Goal: Task Accomplishment & Management: Manage account settings

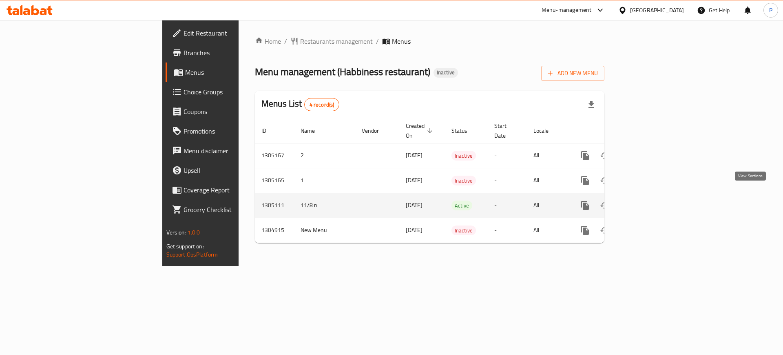
click at [649, 200] on icon "enhanced table" at bounding box center [644, 205] width 10 height 10
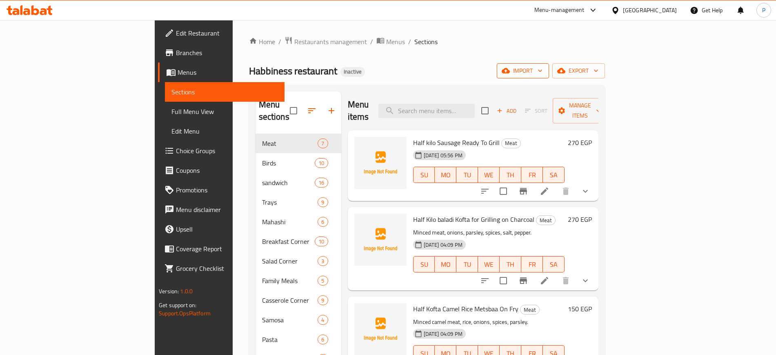
click at [542, 68] on span "import" at bounding box center [522, 71] width 39 height 10
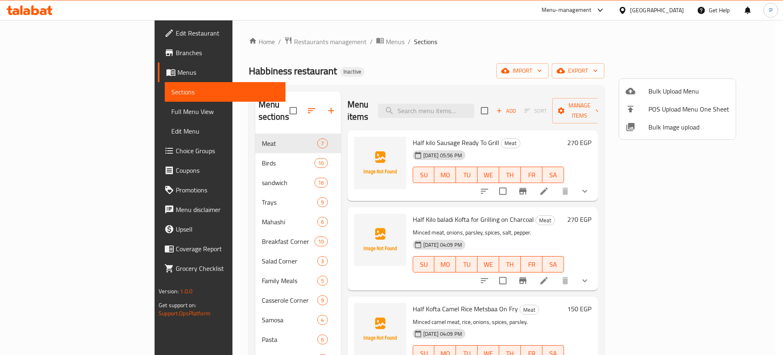
click at [670, 127] on span "Bulk Image upload" at bounding box center [689, 127] width 81 height 10
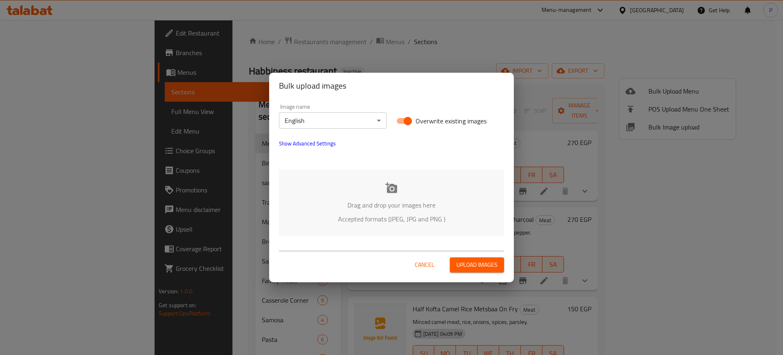
click at [297, 113] on body "​ Menu-management [GEOGRAPHIC_DATA] Get Help P Edit Restaurant Branches Menus S…" at bounding box center [391, 187] width 783 height 335
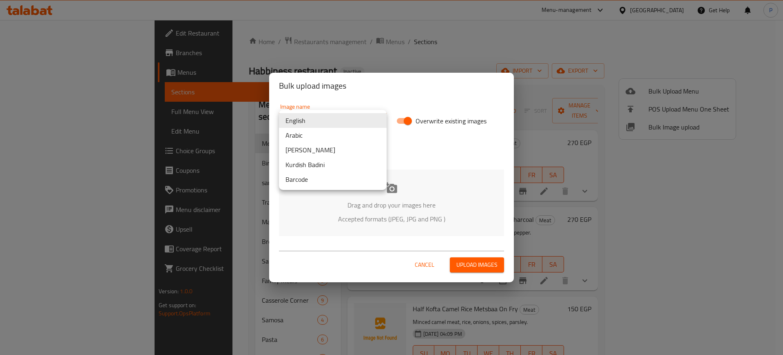
click at [295, 133] on li "Arabic" at bounding box center [333, 135] width 108 height 15
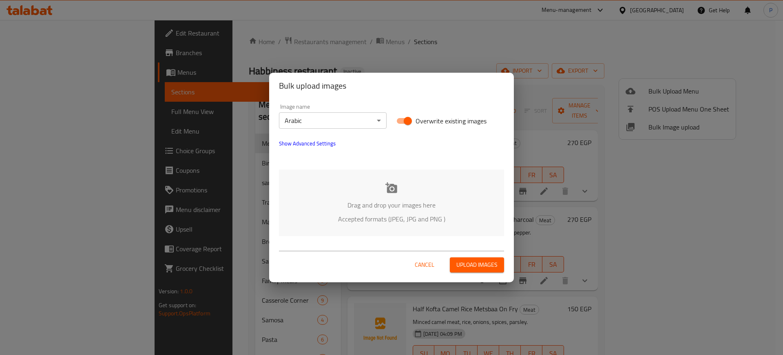
click at [398, 184] on div "Drag and drop your images here Accepted formats (JPEG, JPG and PNG )" at bounding box center [391, 202] width 225 height 67
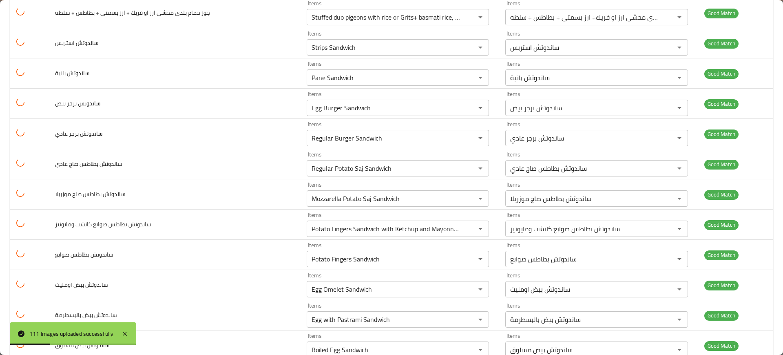
scroll to position [3138, 0]
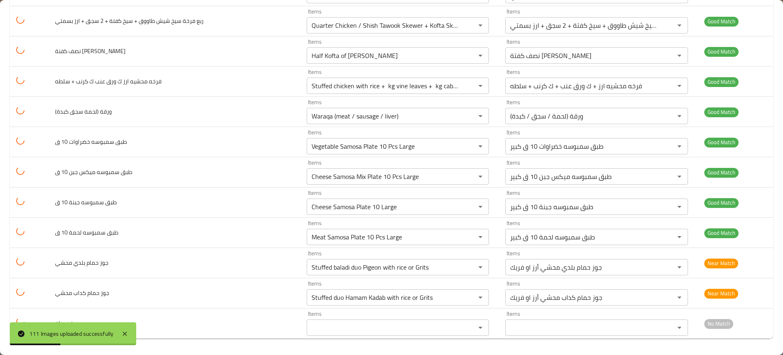
click at [113, 330] on div "111 Images uploaded successfully" at bounding box center [71, 333] width 84 height 9
click at [119, 333] on div "111 Images uploaded successfully" at bounding box center [73, 333] width 126 height 23
click at [116, 339] on div "111 Images uploaded successfully" at bounding box center [73, 333] width 126 height 23
click at [124, 331] on icon at bounding box center [125, 333] width 10 height 10
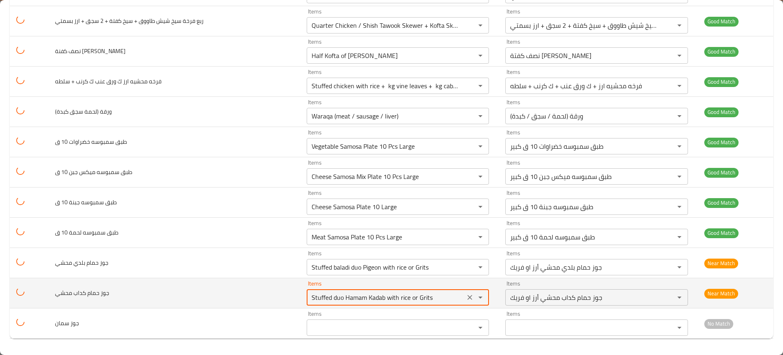
drag, startPoint x: 329, startPoint y: 301, endPoint x: 339, endPoint y: 303, distance: 9.6
click at [339, 303] on div "Stuffed duo Hamam Kadab with rice or Grits Items" at bounding box center [398, 297] width 183 height 16
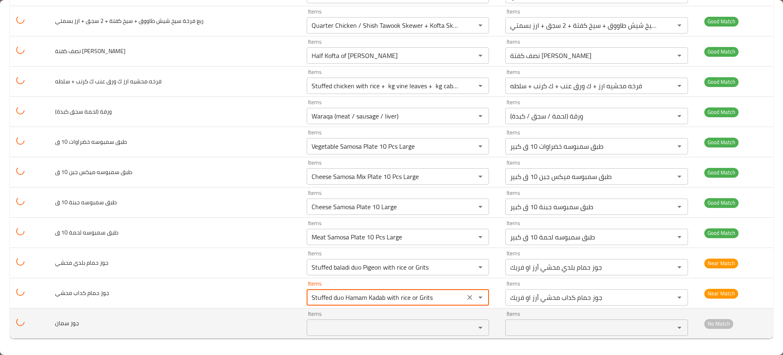
click at [336, 328] on سمان "Items" at bounding box center [386, 327] width 154 height 11
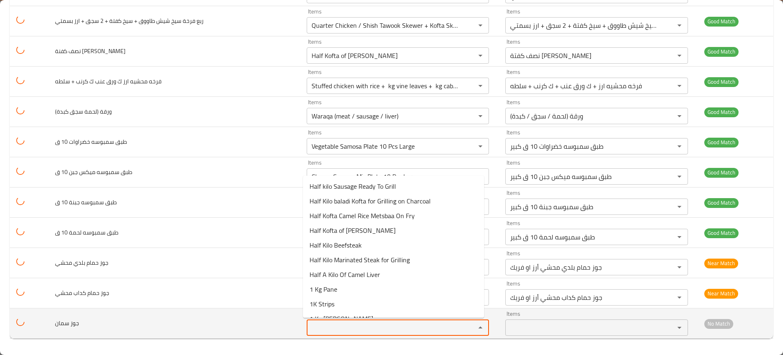
paste سمان "duo"
type سمان "duo"
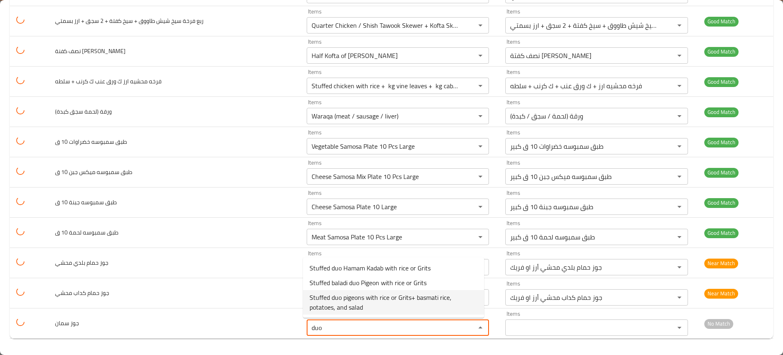
click at [337, 305] on span "Stuffed duo pigeons with rice or Grits+ basmati rice, potatoes, and salad" at bounding box center [394, 302] width 168 height 20
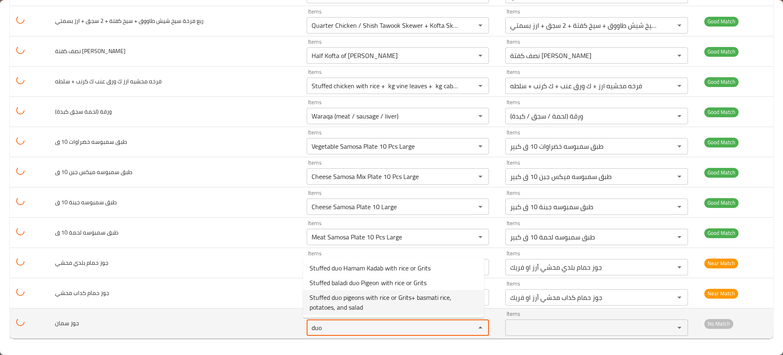
type محشي-ar "جوز حمام بلدي محشي أرز او فريك"
type سمان "Stuffed duo pigeons with rice or Grits+ basmati rice, potatoes, and salad"
type سمان-ar "جوز حمام بلدى محشى ارز او فريك+ ارز بسمتى + بطاطس + سلطه"
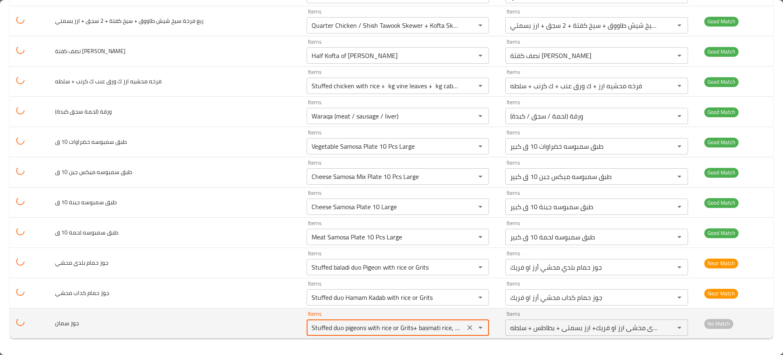
drag, startPoint x: 342, startPoint y: 326, endPoint x: 352, endPoint y: 329, distance: 10.3
click at [352, 329] on سمان "Stuffed duo pigeons with rice or Grits+ basmati rice, potatoes, and salad" at bounding box center [386, 327] width 154 height 11
click at [353, 330] on سمان "Stuffed duo pigeons with rice or Grits+ basmati rice, potatoes, and salad" at bounding box center [386, 327] width 154 height 11
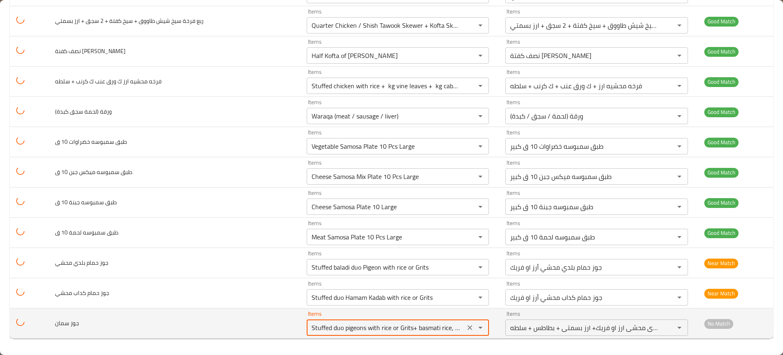
paste سمان "pige"
type سمان "pige"
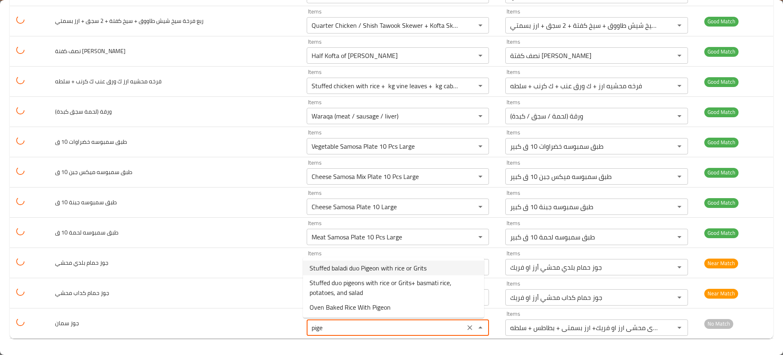
click at [339, 269] on span "Stuffed baladi duo Pigeon with rice or Grits" at bounding box center [368, 268] width 117 height 10
type محشي-ar "جوز حمام بلدي محشي أرز او فريك"
type سمان "Stuffed baladi duo Pigeon with rice or Grits"
type سمان-ar "جوز حمام بلدي محشي أرز او فريك"
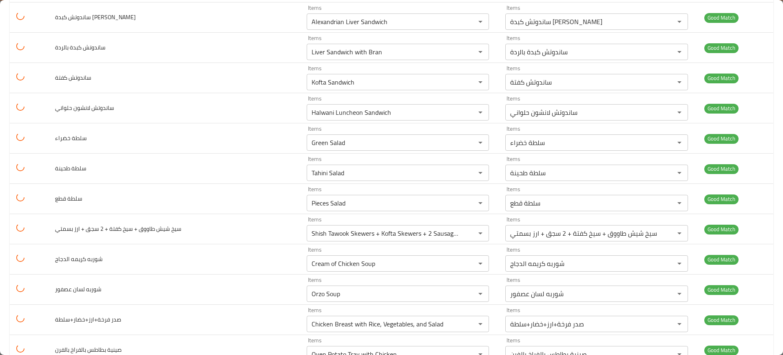
scroll to position [996, 0]
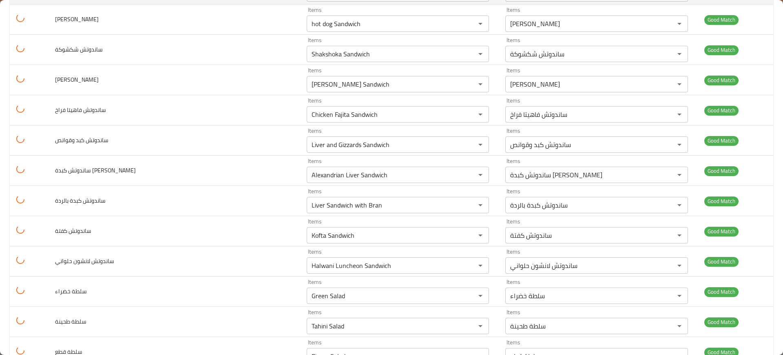
type سمان "Stuffed baladi duo Pigeon with rice or Grits"
type محشي-ar "جوز حمام بلدي محشي أرز او فريك"
type سمان-ar "جوز حمام بلدي محشي أرز او فريك"
type محشي-ar "جوز حمام بلدي محشي أرز او فريك"
type سمان-ar "جوز حمام بلدي محشي أرز او فريك"
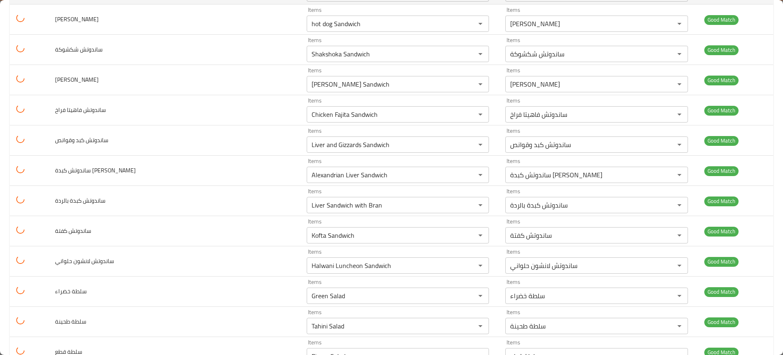
type محشي-ar "جوز حمام بلدي محشي أرز او فريك"
type سمان-ar "جوز حمام بلدي محشي أرز او فريك"
type محشي-ar "جوز حمام بلدي محشي أرز او فريك"
type سمان-ar "جوز حمام بلدي محشي أرز او فريك"
type محشي-ar "جوز حمام بلدي محشي أرز او فريك"
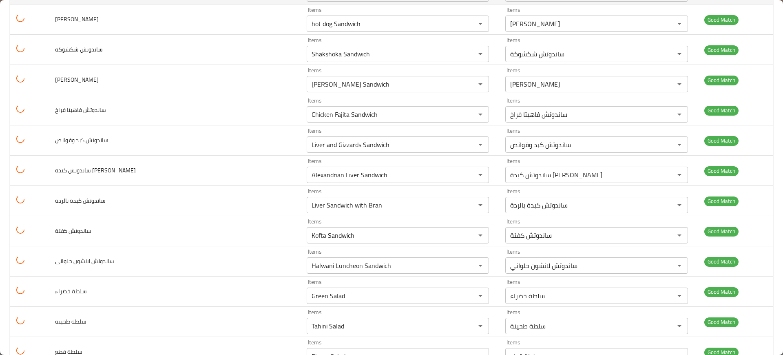
type سمان-ar "جوز حمام بلدي محشي أرز او فريك"
type محشي-ar "جوز حمام بلدي محشي أرز او فريك"
type سمان-ar "جوز حمام بلدي محشي أرز او فريك"
type محشي-ar "جوز حمام بلدي محشي أرز او فريك"
type سمان-ar "جوز حمام بلدي محشي أرز او فريك"
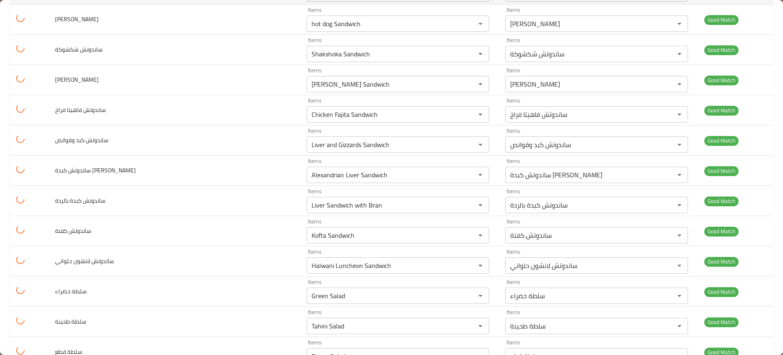
type محشي-ar "جوز حمام بلدي محشي أرز او فريك"
type سمان-ar "جوز حمام بلدي محشي أرز او فريك"
type محشي-ar "جوز حمام بلدي محشي أرز او فريك"
type سمان-ar "جوز حمام بلدي محشي أرز او فريك"
type محشي-ar "جوز حمام بلدي محشي أرز او فريك"
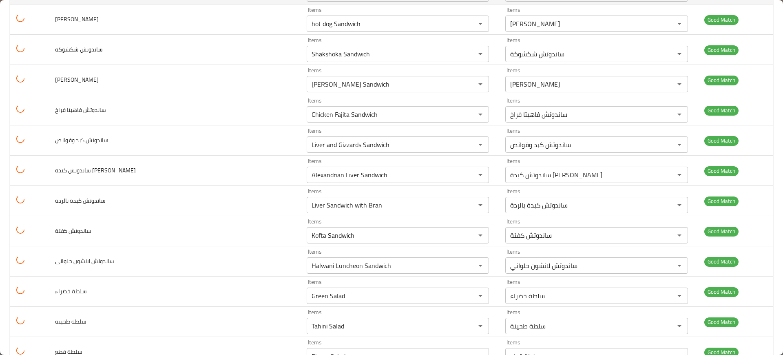
type سمان-ar "جوز حمام بلدي محشي أرز او فريك"
type محشي-ar "جوز حمام بلدي محشي أرز او فريك"
type سمان-ar "جوز حمام بلدي محشي أرز او فريك"
type محشي-ar "جوز حمام بلدي محشي أرز او فريك"
type سمان-ar "جوز حمام بلدي محشي أرز او فريك"
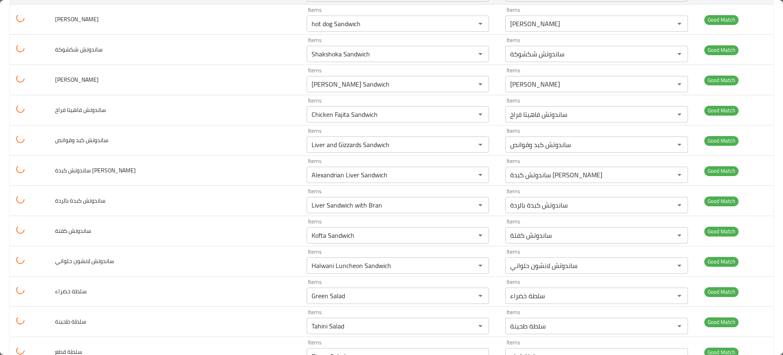
type محشي-ar "جوز حمام بلدي محشي أرز او فريك"
type سمان-ar "جوز حمام بلدي محشي أرز او فريك"
type محشي-ar "جوز حمام بلدي محشي أرز او فريك"
type سمان-ar "جوز حمام بلدي محشي أرز او فريك"
type محشي-ar "جوز حمام بلدي محشي أرز او فريك"
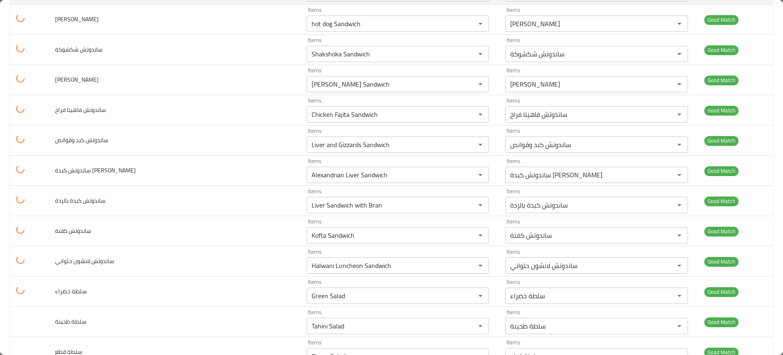
type سمان-ar "جوز حمام بلدي محشي أرز او فريك"
type محشي-ar "جوز حمام بلدي محشي أرز او فريك"
type سمان-ar "جوز حمام بلدي محشي أرز او فريك"
type محشي-ar "جوز حمام بلدي محشي أرز او فريك"
type سمان-ar "جوز حمام بلدي محشي أرز او فريك"
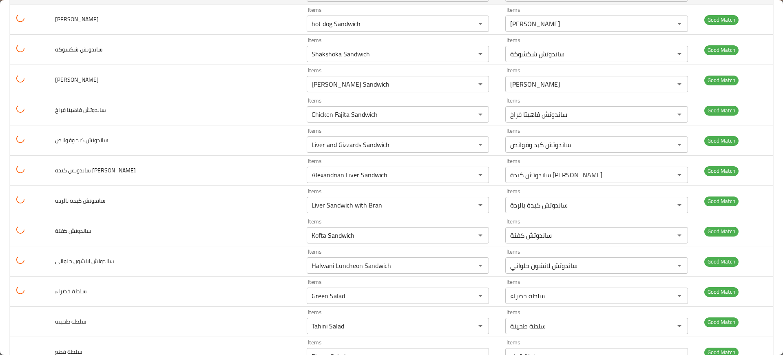
type محشي-ar "جوز حمام بلدي محشي أرز او فريك"
type سمان-ar "جوز حمام بلدي محشي أرز او فريك"
type محشي-ar "جوز حمام بلدي محشي أرز او فريك"
type سمان-ar "جوز حمام بلدي محشي أرز او فريك"
type محشي-ar "جوز حمام بلدي محشي أرز او فريك"
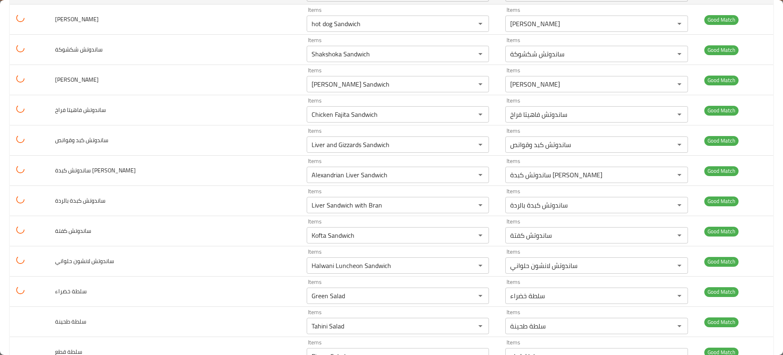
type سمان-ar "جوز حمام بلدي محشي أرز او فريك"
type محشي-ar "جوز حمام بلدي محشي أرز او فريك"
type سمان-ar "جوز حمام بلدي محشي أرز او فريك"
type محشي-ar "جوز حمام بلدي محشي أرز او فريك"
type سمان-ar "جوز حمام بلدي محشي أرز او فريك"
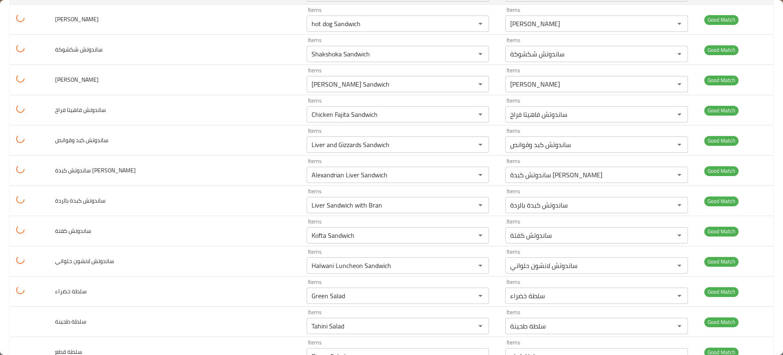
type محشي-ar "جوز حمام بلدي محشي أرز او فريك"
type سمان-ar "جوز حمام بلدي محشي أرز او فريك"
type محشي-ar "جوز حمام بلدي محشي أرز او فريك"
type سمان-ar "جوز حمام بلدي محشي أرز او فريك"
type محشي-ar "جوز حمام بلدي محشي أرز او فريك"
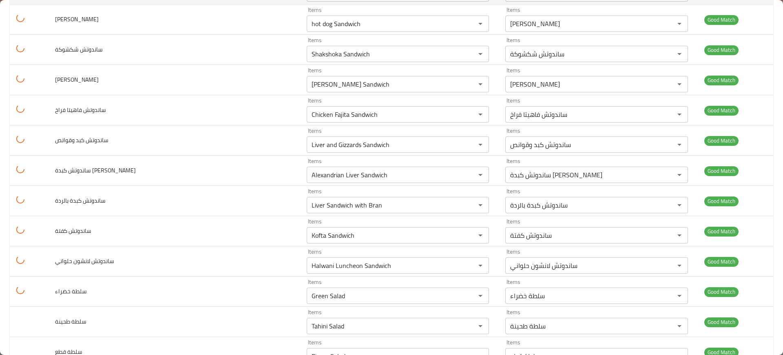
type سمان-ar "جوز حمام بلدي محشي أرز او فريك"
type محشي-ar "جوز حمام بلدي محشي أرز او فريك"
type سمان-ar "جوز حمام بلدي محشي أرز او فريك"
type محشي-ar "جوز حمام بلدي محشي أرز او فريك"
type سمان-ar "جوز حمام بلدي محشي أرز او فريك"
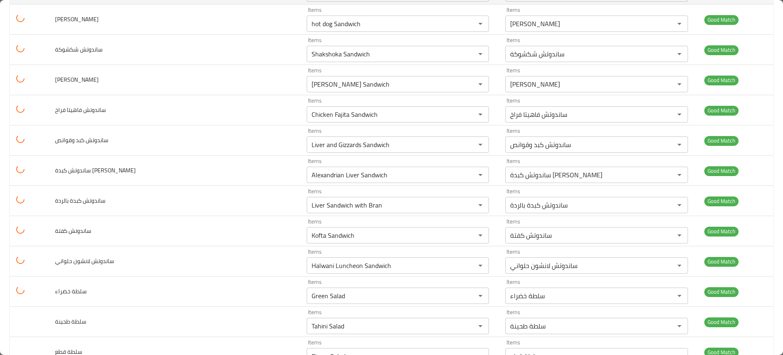
type محشي-ar "جوز حمام بلدي محشي أرز او فريك"
type سمان-ar "جوز حمام بلدي محشي أرز او فريك"
type محشي-ar "جوز حمام بلدي محشي أرز او فريك"
type سمان-ar "جوز حمام بلدي محشي أرز او فريك"
type محشي-ar "جوز حمام بلدي محشي أرز او فريك"
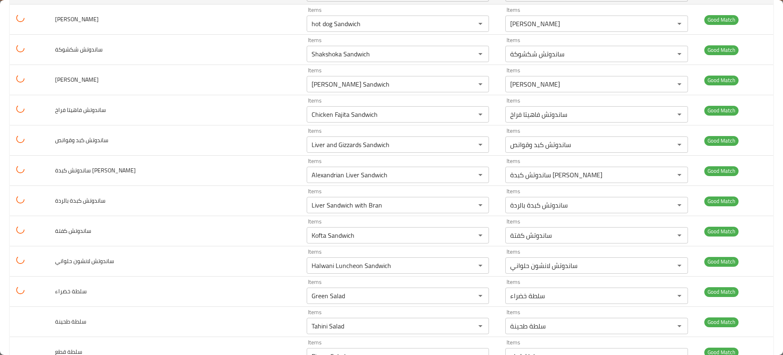
type سمان-ar "جوز حمام بلدي محشي أرز او فريك"
type محشي-ar "جوز حمام بلدي محشي أرز او فريك"
type سمان-ar "جوز حمام بلدي محشي أرز او فريك"
type محشي-ar "جوز حمام بلدي محشي أرز او فريك"
type سمان-ar "جوز حمام بلدي محشي أرز او فريك"
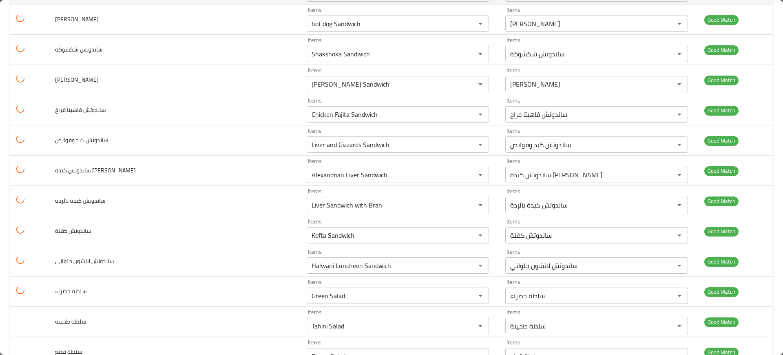
type محشي-ar "جوز حمام بلدي محشي أرز او فريك"
type سمان-ar "جوز حمام بلدي محشي أرز او فريك"
type محشي-ar "جوز حمام بلدي محشي أرز او فريك"
type سمان-ar "جوز حمام بلدي محشي أرز او فريك"
type محشي-ar "جوز حمام بلدي محشي أرز او فريك"
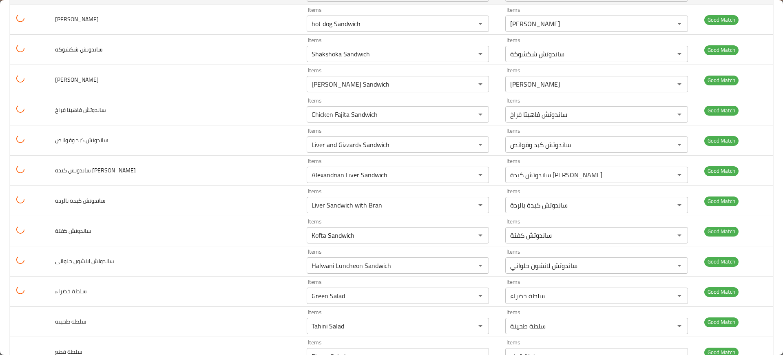
type سمان-ar "جوز حمام بلدي محشي أرز او فريك"
type محشي-ar "جوز حمام بلدي محشي أرز او فريك"
type سمان-ar "جوز حمام بلدي محشي أرز او فريك"
type محشي-ar "جوز حمام بلدي محشي أرز او فريك"
type سمان-ar "جوز حمام بلدي محشي أرز او فريك"
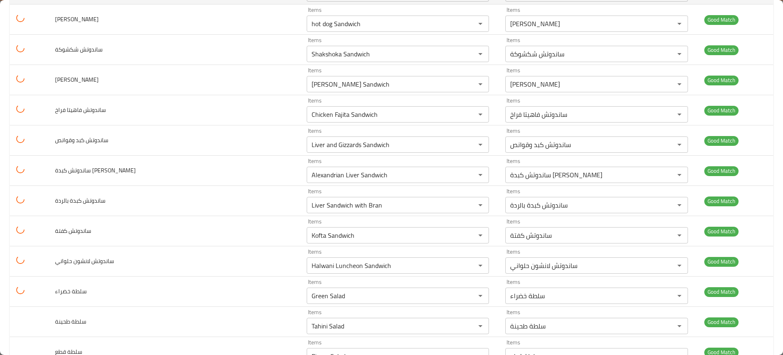
type محشي-ar "جوز حمام بلدي محشي أرز او فريك"
type سمان-ar "جوز حمام بلدي محشي أرز او فريك"
type محشي-ar "جوز حمام بلدي محشي أرز او فريك"
type سمان-ar "جوز حمام بلدي محشي أرز او فريك"
type محشي-ar "جوز حمام بلدي محشي أرز او فريك"
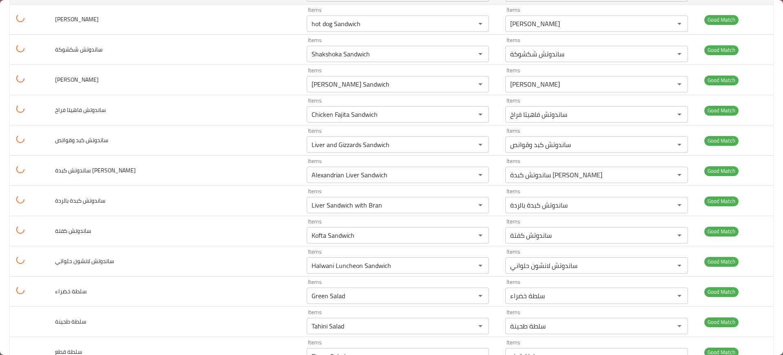
type سمان-ar "جوز حمام بلدي محشي أرز او فريك"
type محشي-ar "جوز حمام بلدي محشي أرز او فريك"
type سمان-ar "جوز حمام بلدي محشي أرز او فريك"
type محشي-ar "جوز حمام بلدي محشي أرز او فريك"
type سمان-ar "جوز حمام بلدي محشي أرز او فريك"
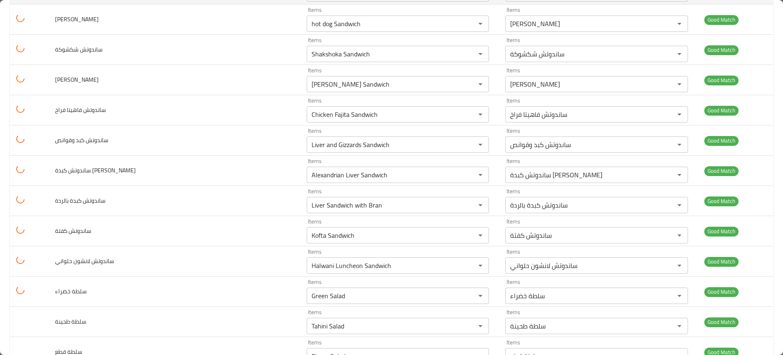
type محشي-ar "جوز حمام بلدي محشي أرز او فريك"
type سمان-ar "جوز حمام بلدي محشي أرز او فريك"
type محشي-ar "جوز حمام بلدي محشي أرز او فريك"
type سمان-ar "جوز حمام بلدي محشي أرز او فريك"
type محشي-ar "جوز حمام بلدي محشي أرز او فريك"
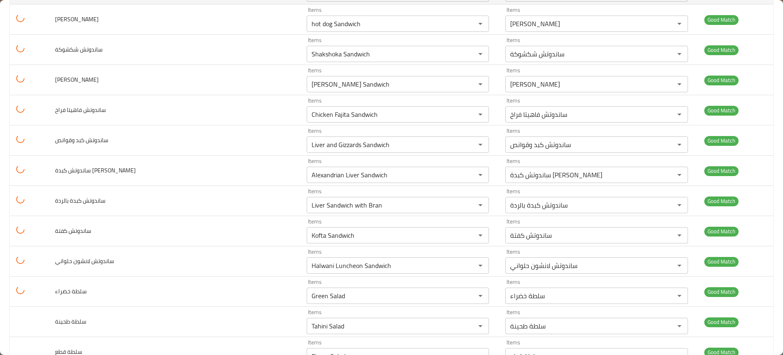
type سمان-ar "جوز حمام بلدي محشي أرز او فريك"
type محشي-ar "جوز حمام بلدي محشي أرز او فريك"
type سمان-ar "جوز حمام بلدي محشي أرز او فريك"
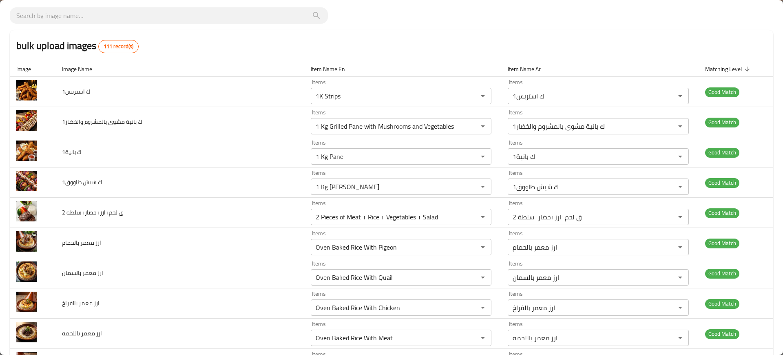
scroll to position [0, 0]
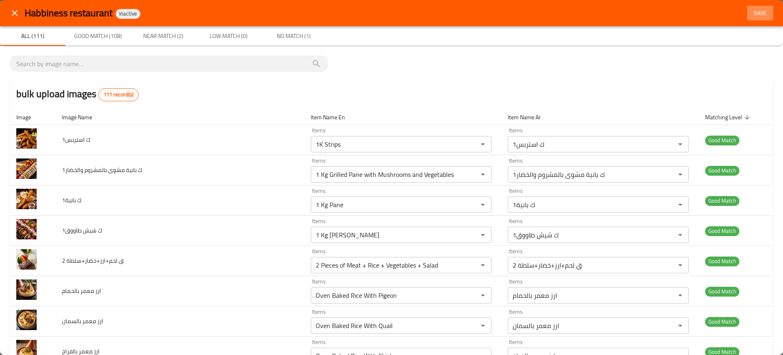
click at [756, 12] on span "Save" at bounding box center [761, 13] width 20 height 10
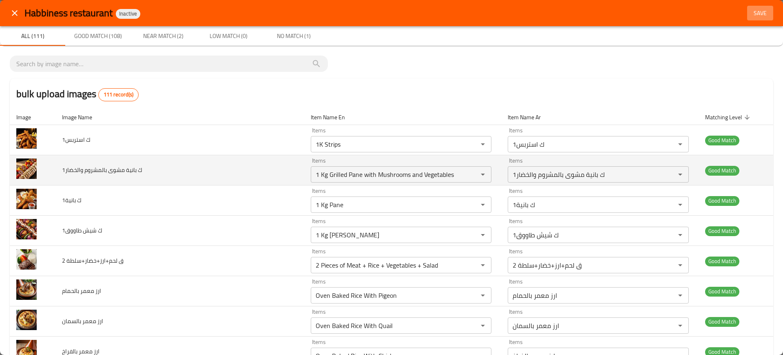
type محشي-ar "جوز حمام بلدي محشي أرز او فريك"
type سمان-ar "جوز حمام بلدي محشي أرز او فريك"
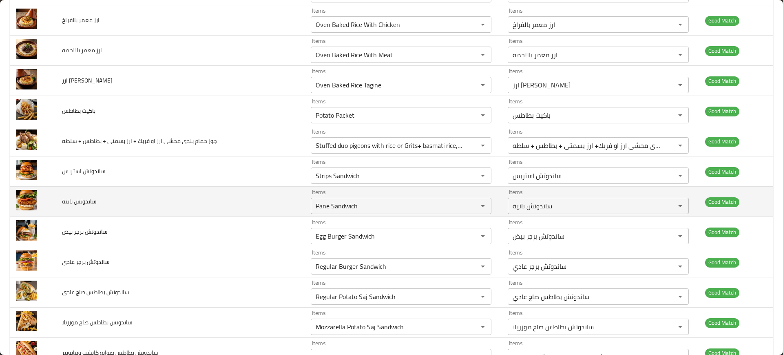
scroll to position [408, 0]
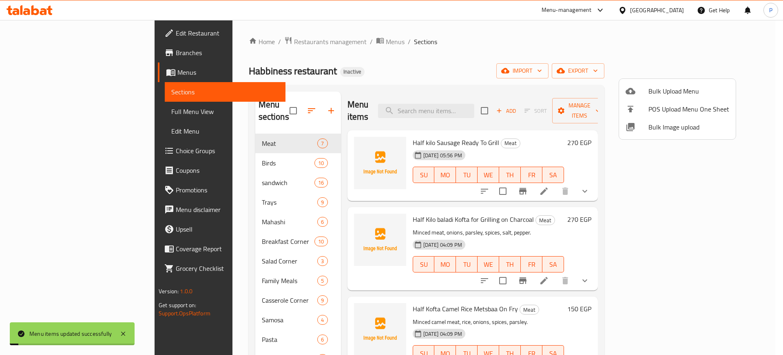
click at [741, 65] on div at bounding box center [391, 177] width 783 height 355
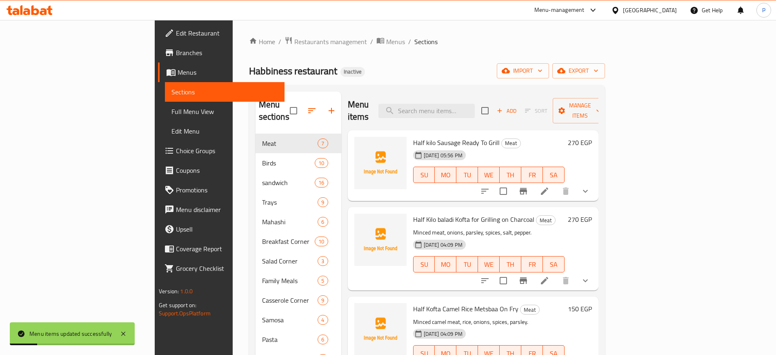
click at [605, 61] on div "Home / Restaurants management / Menus / Sections Habbiness restaurant Inactive …" at bounding box center [427, 246] width 356 height 420
click at [598, 70] on span "export" at bounding box center [579, 71] width 40 height 10
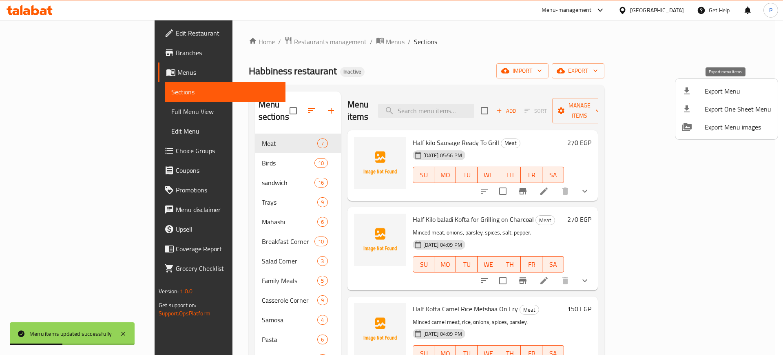
click at [733, 93] on span "Export Menu" at bounding box center [738, 91] width 67 height 10
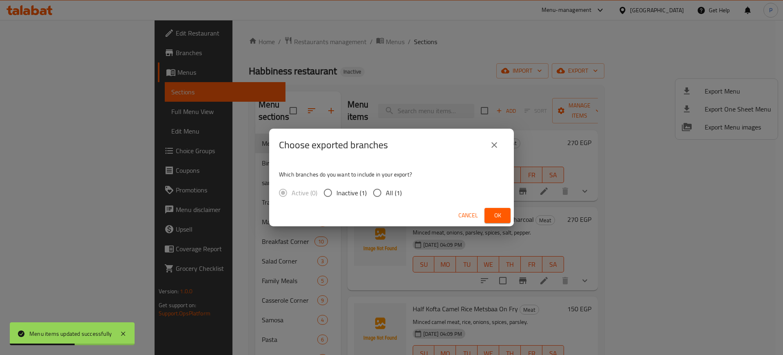
click at [374, 193] on input "All (1)" at bounding box center [377, 192] width 17 height 17
radio input "true"
click at [495, 213] on span "Ok" at bounding box center [497, 215] width 13 height 10
